Goal: Find contact information: Find contact information

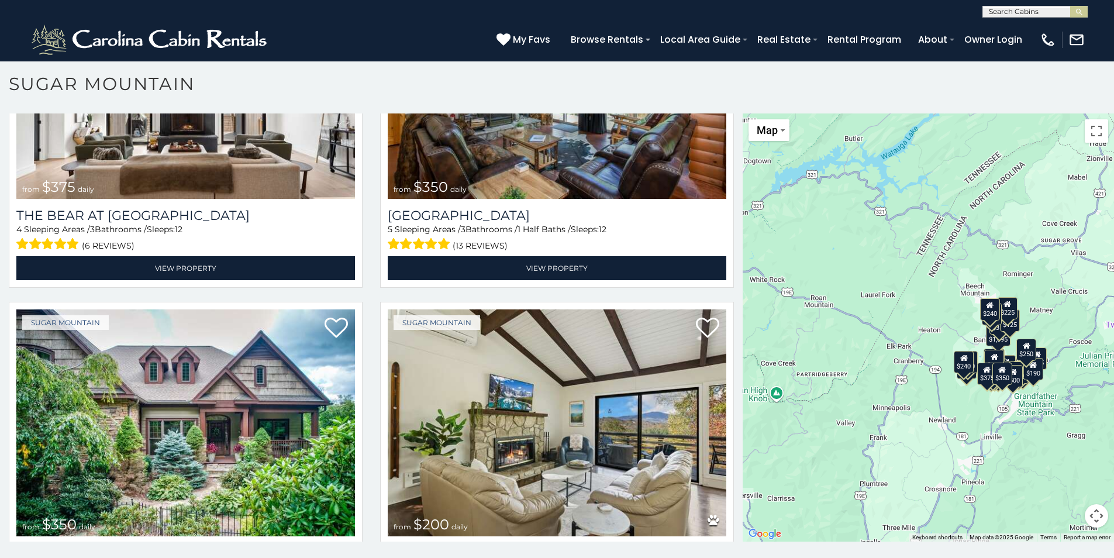
scroll to position [6, 0]
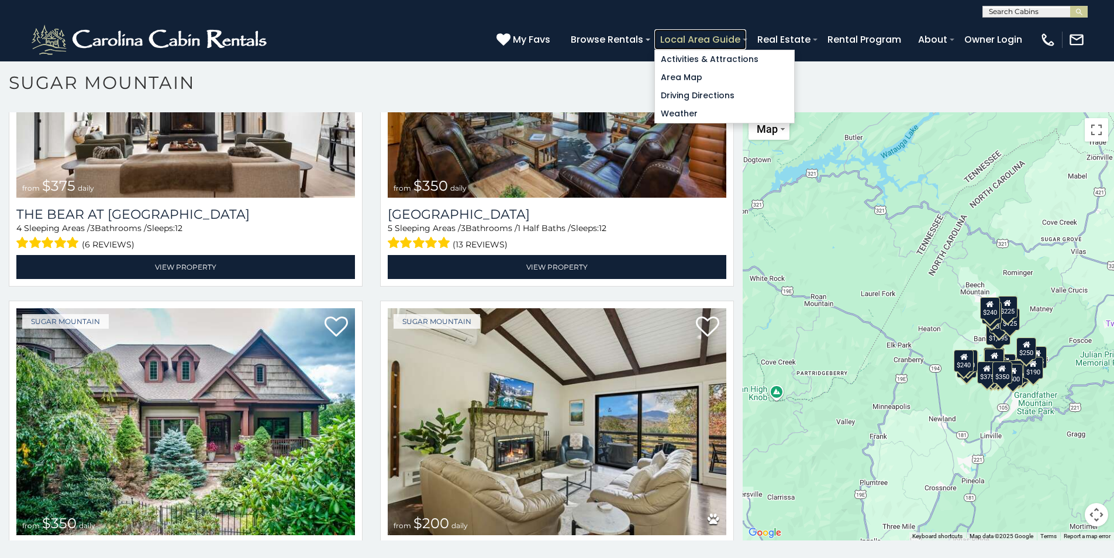
click at [727, 37] on link "Local Area Guide" at bounding box center [701, 39] width 92 height 20
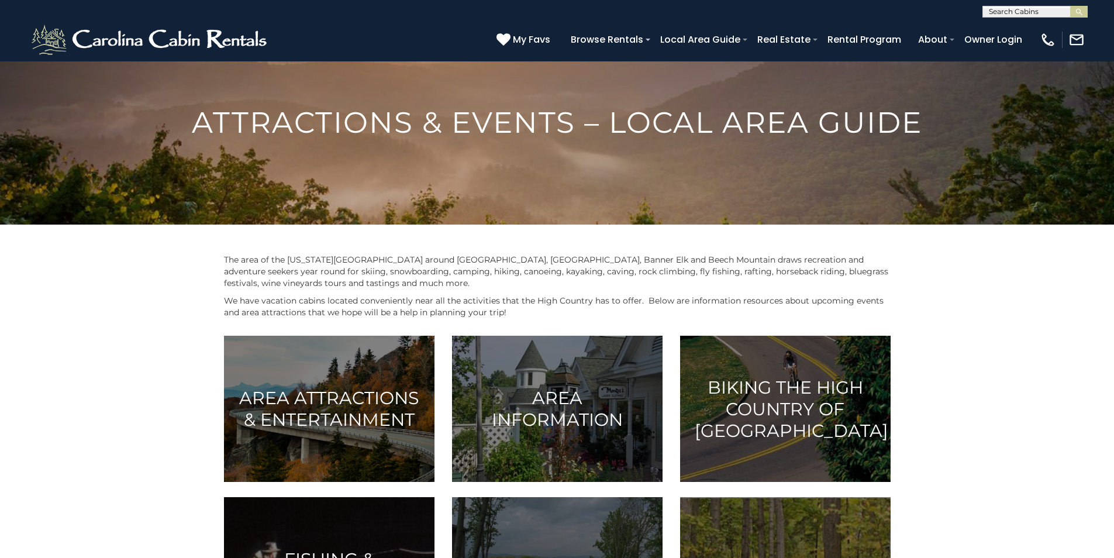
scroll to position [58, 0]
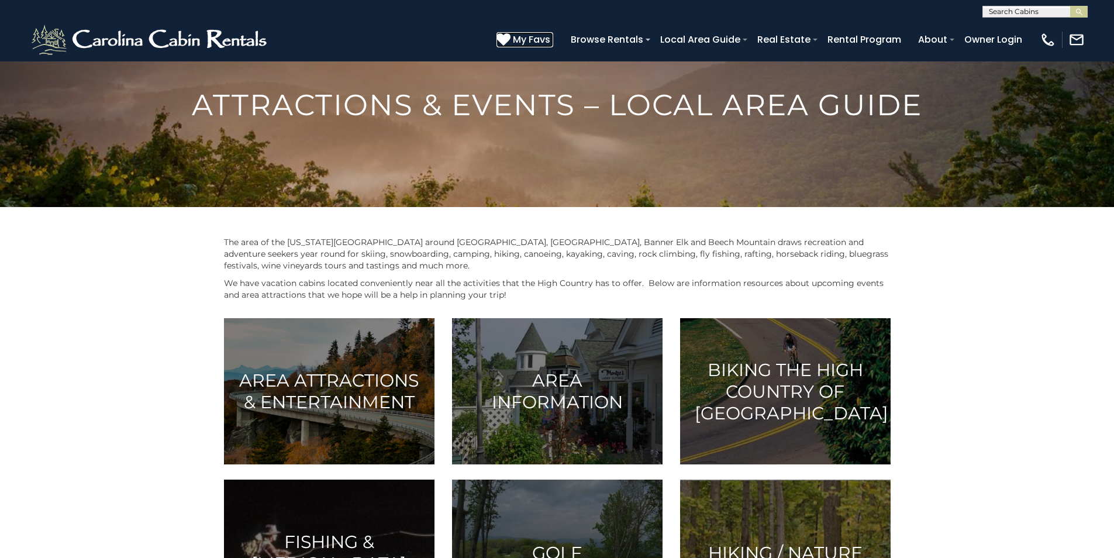
click at [509, 39] on icon at bounding box center [504, 39] width 14 height 14
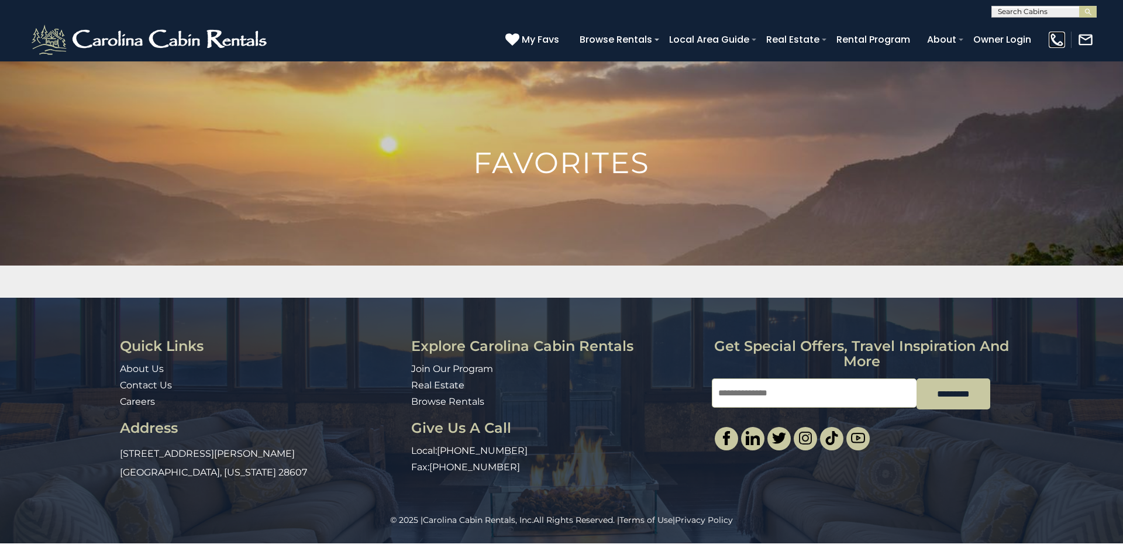
click at [1056, 37] on img at bounding box center [1057, 40] width 16 height 16
